Goal: Task Accomplishment & Management: Use online tool/utility

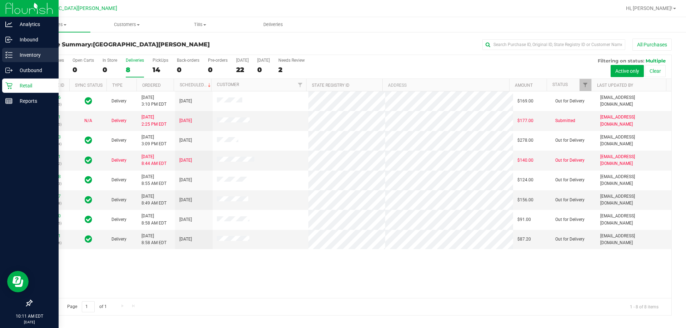
click at [26, 56] on p "Inventory" at bounding box center [34, 55] width 43 height 9
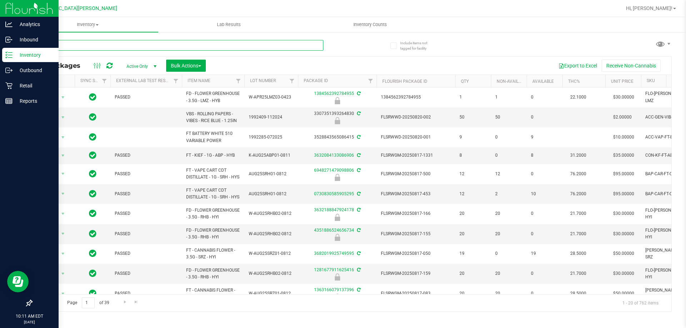
click at [77, 47] on input "text" at bounding box center [177, 45] width 292 height 11
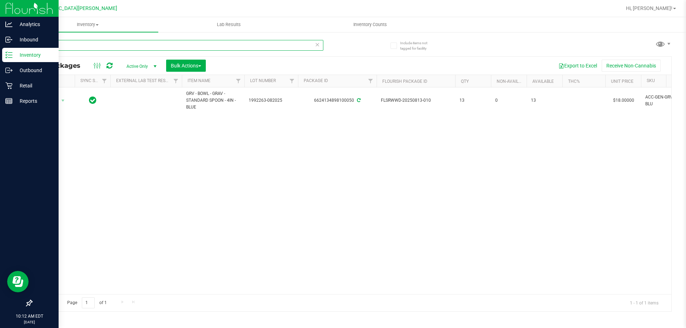
type input "6"
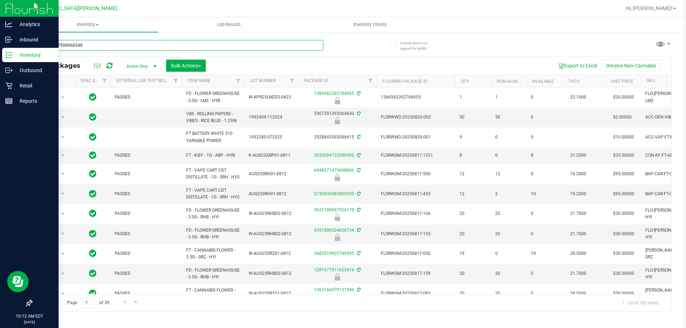
type input "8449917598968348"
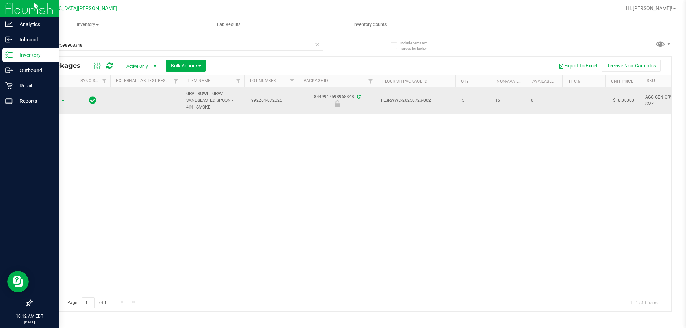
click at [64, 99] on span "select" at bounding box center [63, 101] width 6 height 6
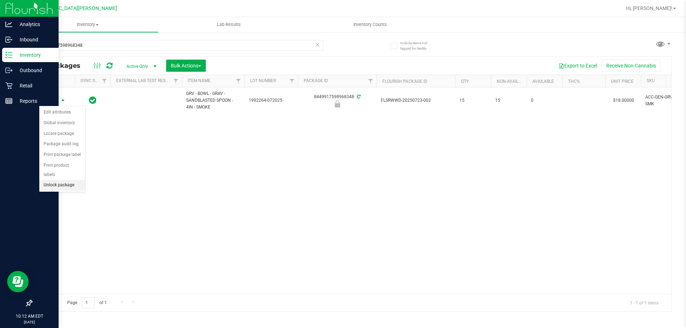
click at [56, 180] on li "Unlock package" at bounding box center [62, 185] width 46 height 11
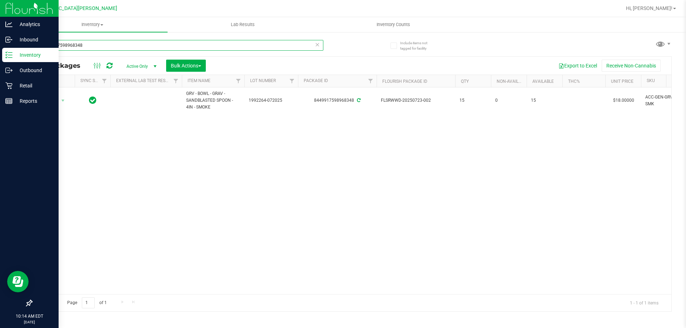
click at [91, 40] on input "8449917598968348" at bounding box center [177, 45] width 292 height 11
type input "8"
type input "1992264-072025"
